Goal: Task Accomplishment & Management: Complete application form

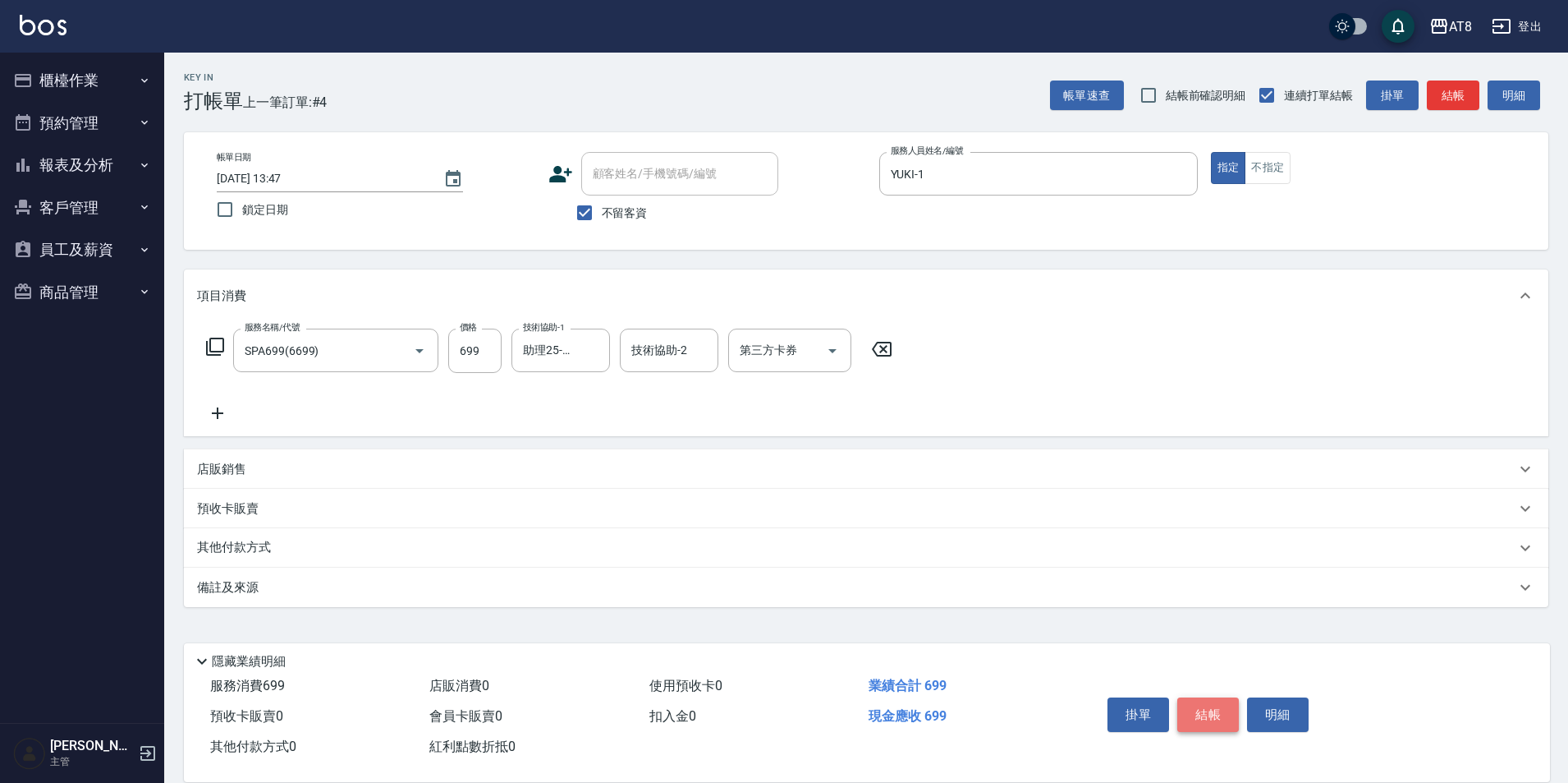
click at [1232, 697] on button "結帳" at bounding box center [1208, 715] width 62 height 35
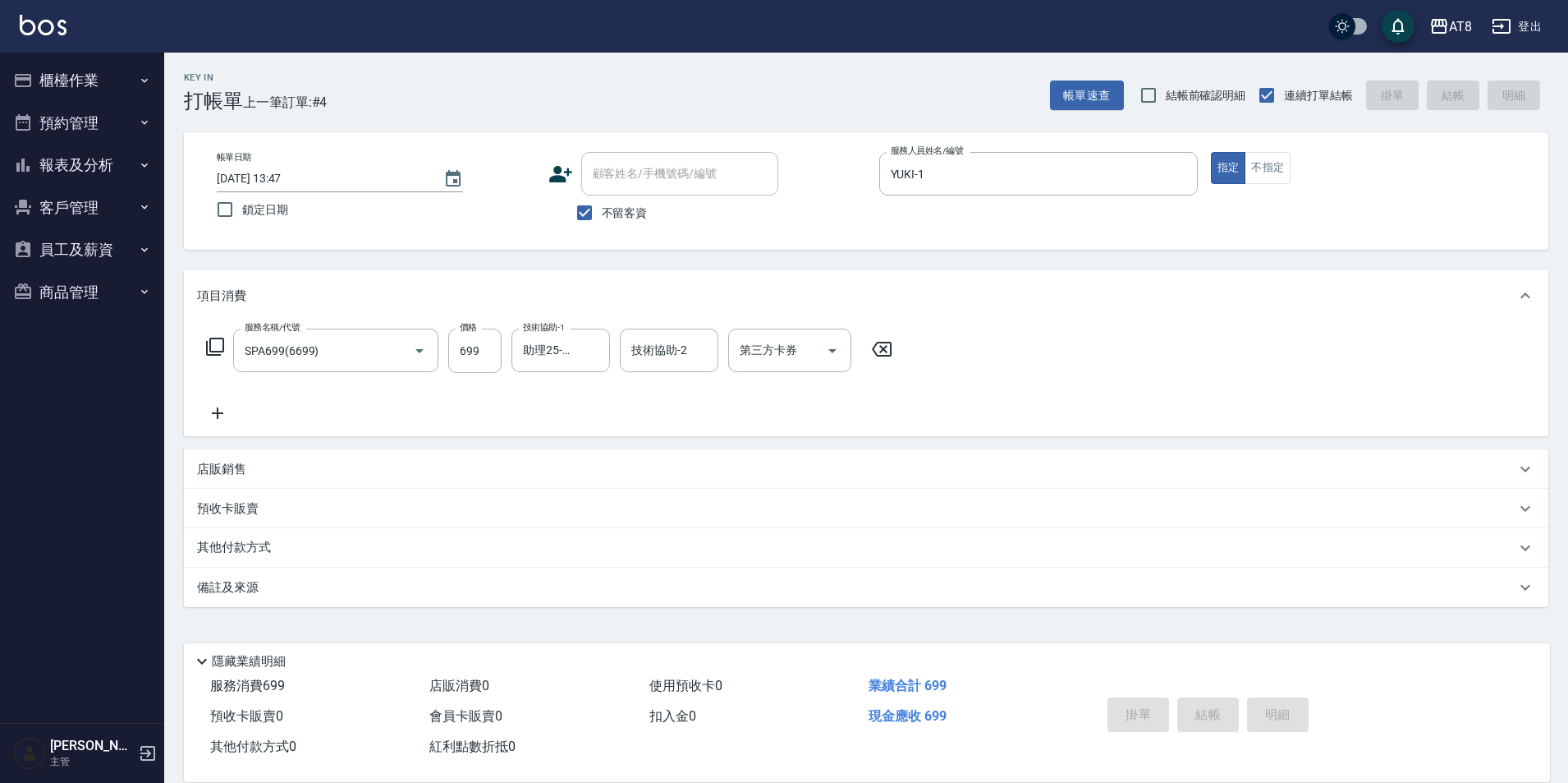
type input "[DATE] 15:12"
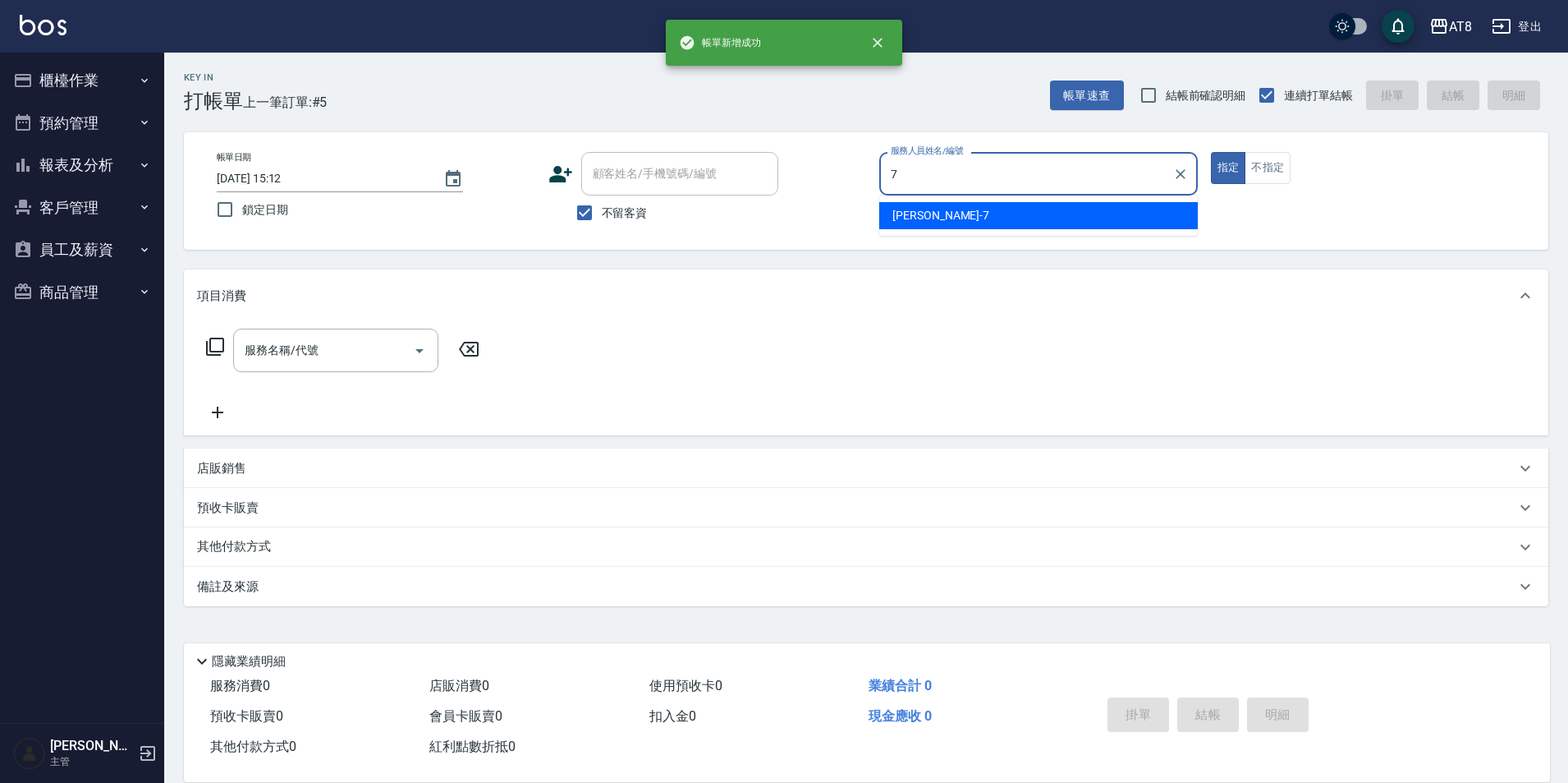
type input "7"
type button "true"
type input "[PERSON_NAME]-7"
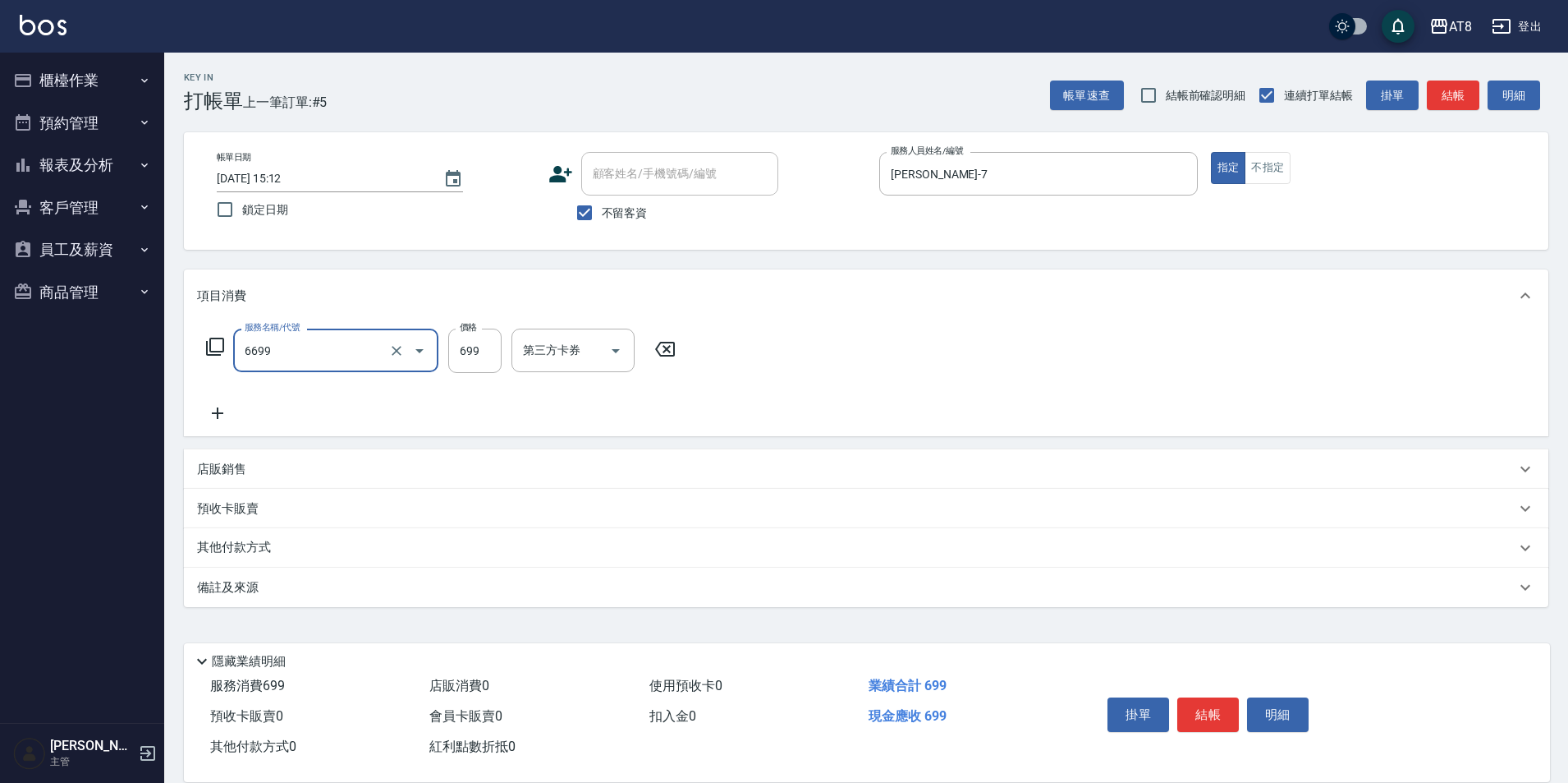
type input "SPA699(6699)"
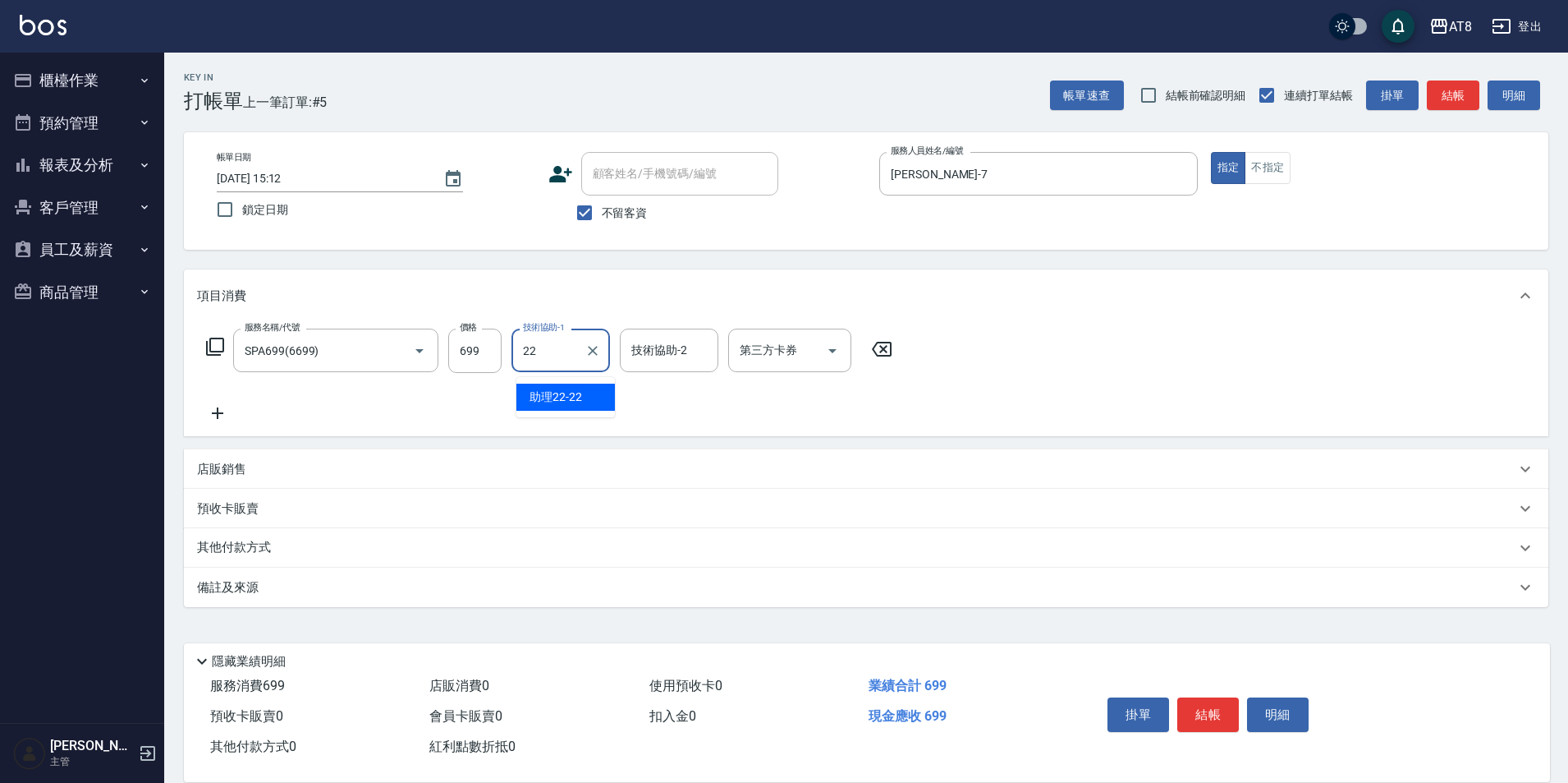
type input "助理22-22"
click at [1221, 697] on button "結帳" at bounding box center [1208, 715] width 62 height 35
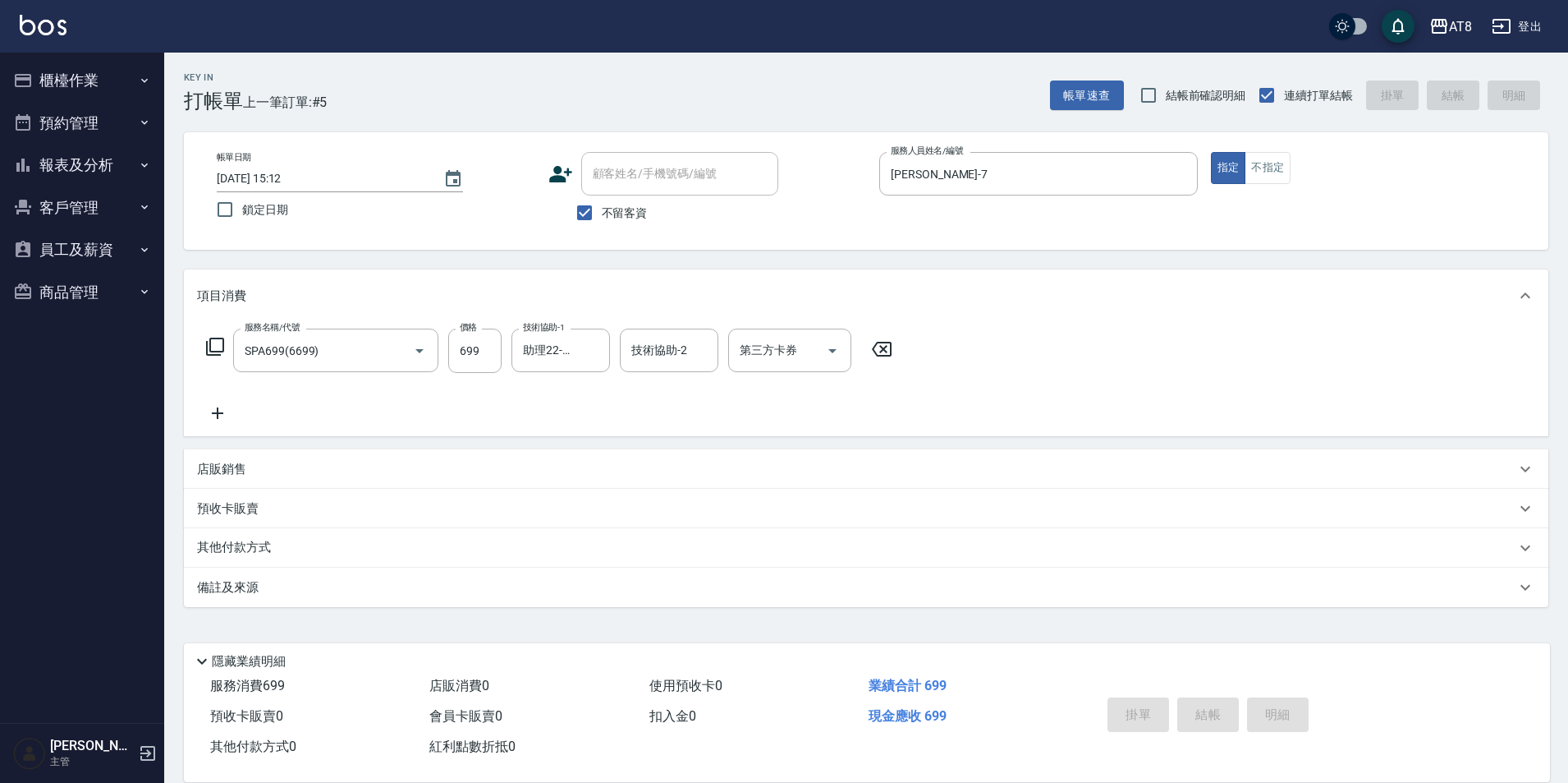
type input "[DATE] 15:13"
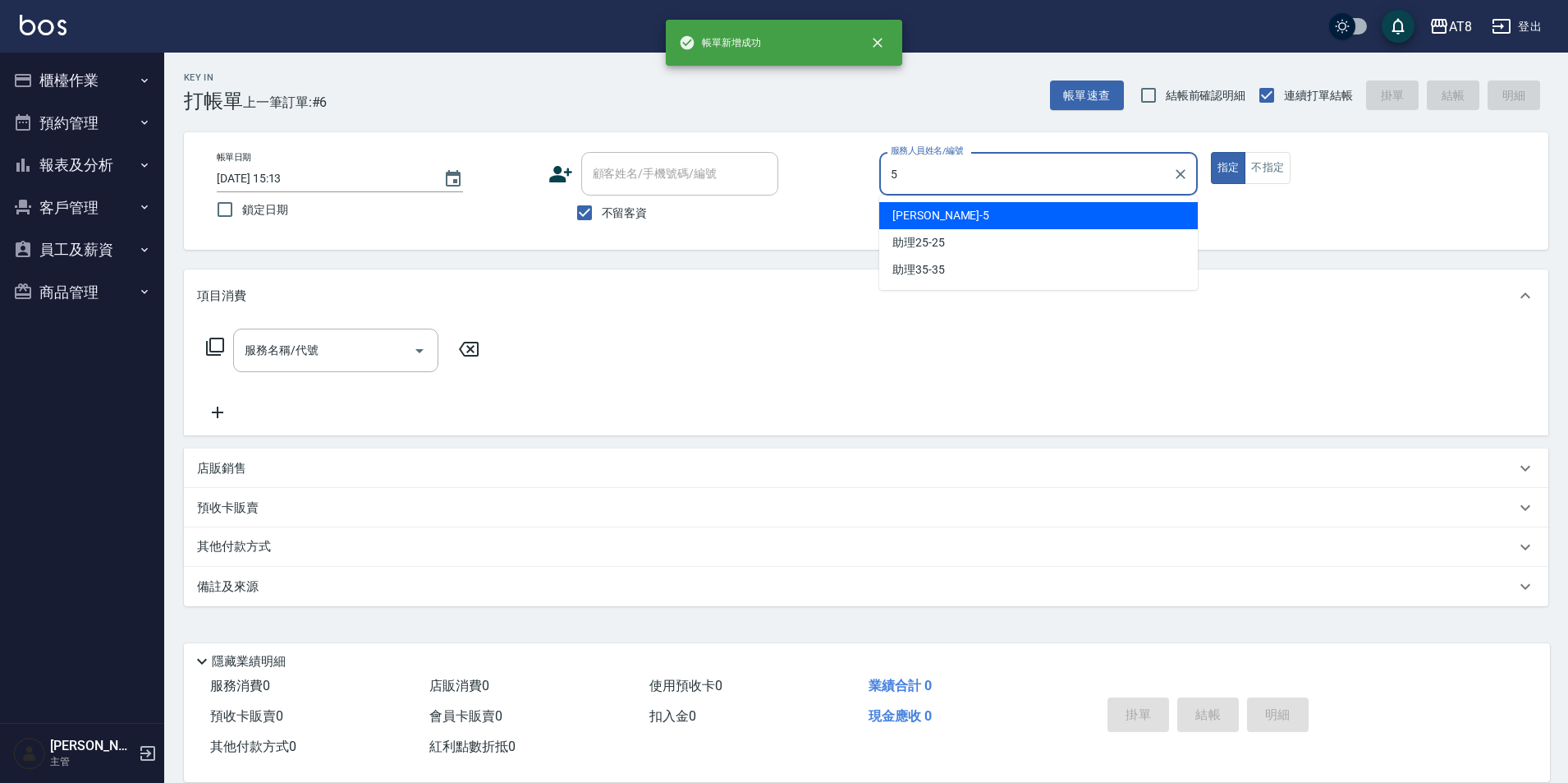
type input "HANK-5"
